Goal: Information Seeking & Learning: Compare options

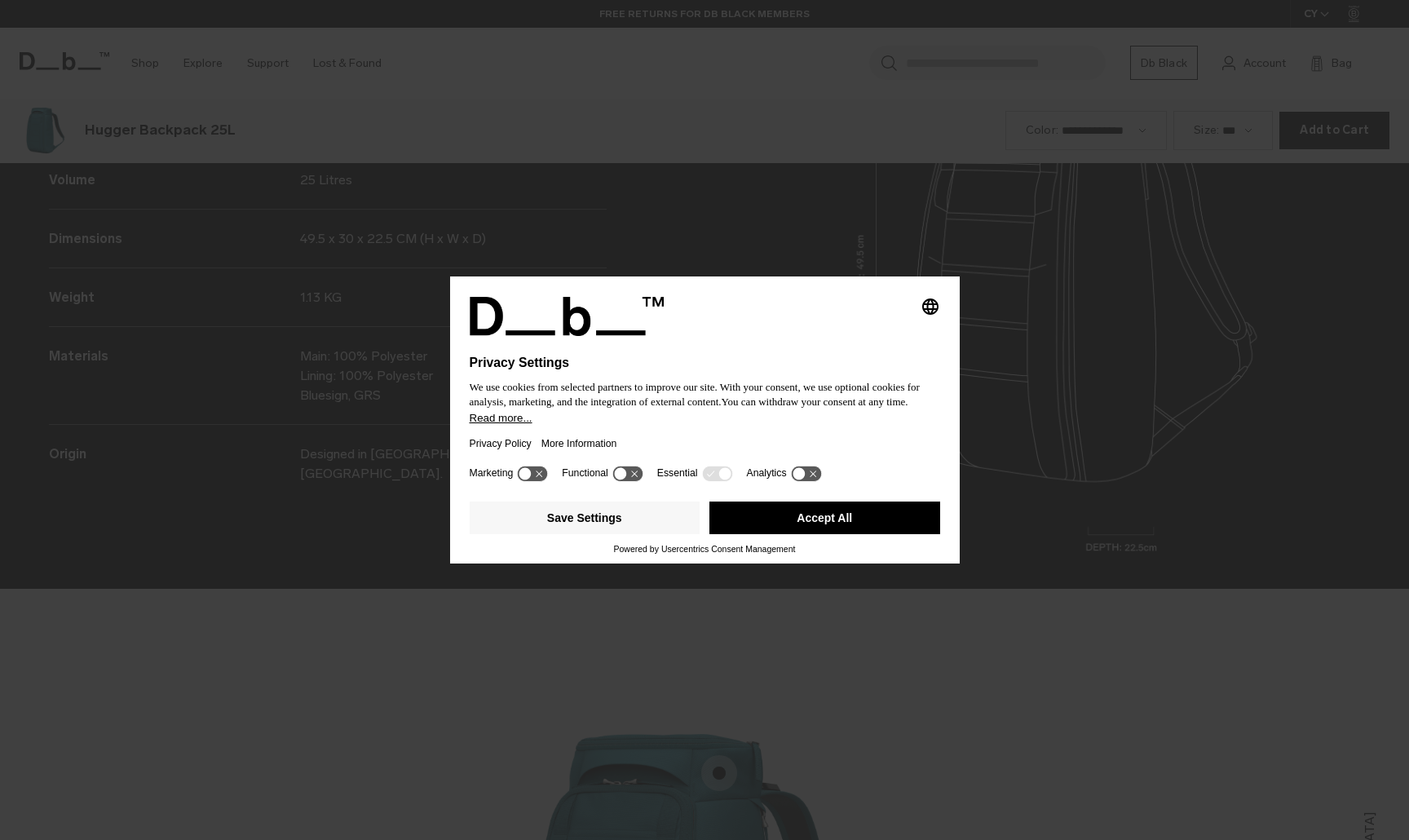
scroll to position [2519, 0]
